Goal: Go to known website: Go to known website

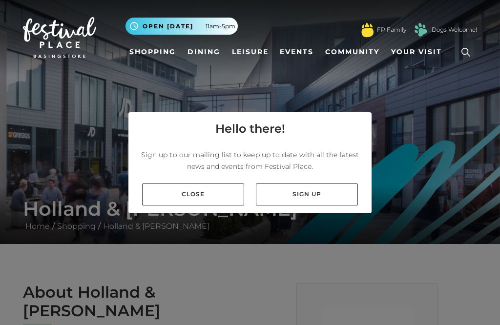
scroll to position [31, 0]
click at [399, 88] on div "Hello there! Sign up to our mailing list to keep up to date with all the latest…" at bounding box center [250, 162] width 500 height 325
click at [398, 80] on div "Hello there! Sign up to our mailing list to keep up to date with all the latest…" at bounding box center [250, 162] width 500 height 325
click at [392, 84] on div "Hello there! Sign up to our mailing list to keep up to date with all the latest…" at bounding box center [250, 162] width 500 height 325
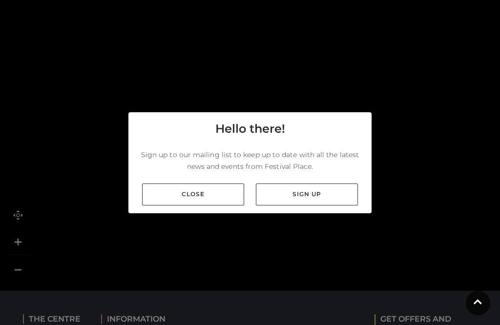
scroll to position [823, 0]
click at [214, 206] on link "Close" at bounding box center [193, 195] width 102 height 22
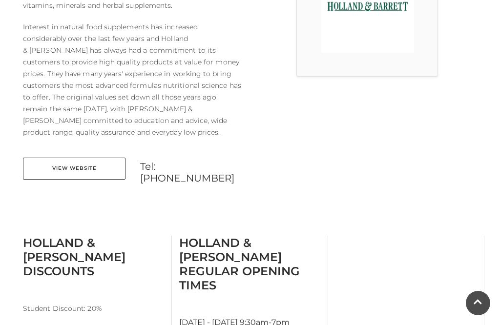
scroll to position [349, 0]
click at [68, 157] on link "View Website" at bounding box center [74, 168] width 103 height 22
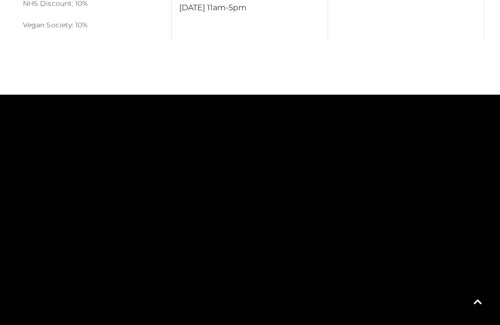
scroll to position [676, 0]
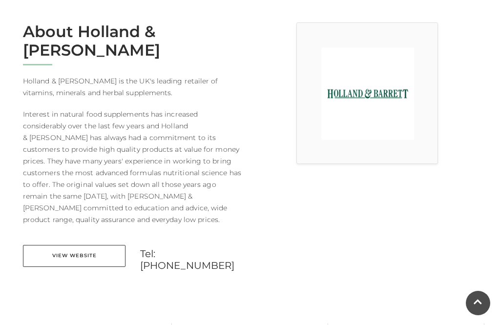
scroll to position [262, 0]
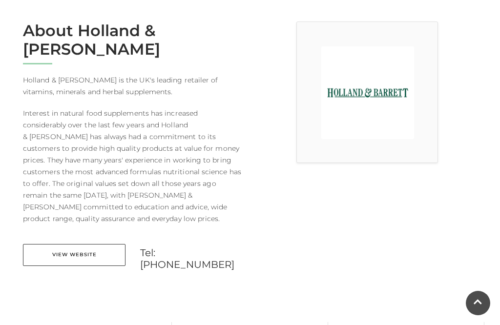
click at [71, 244] on link "View Website" at bounding box center [74, 255] width 103 height 22
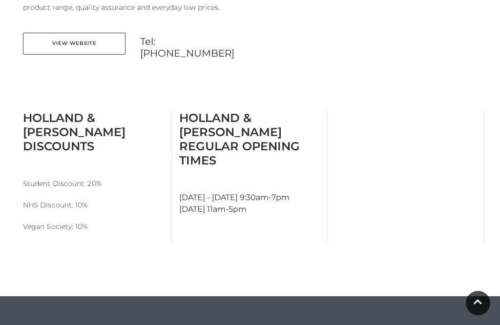
scroll to position [474, 0]
